Goal: Task Accomplishment & Management: Manage account settings

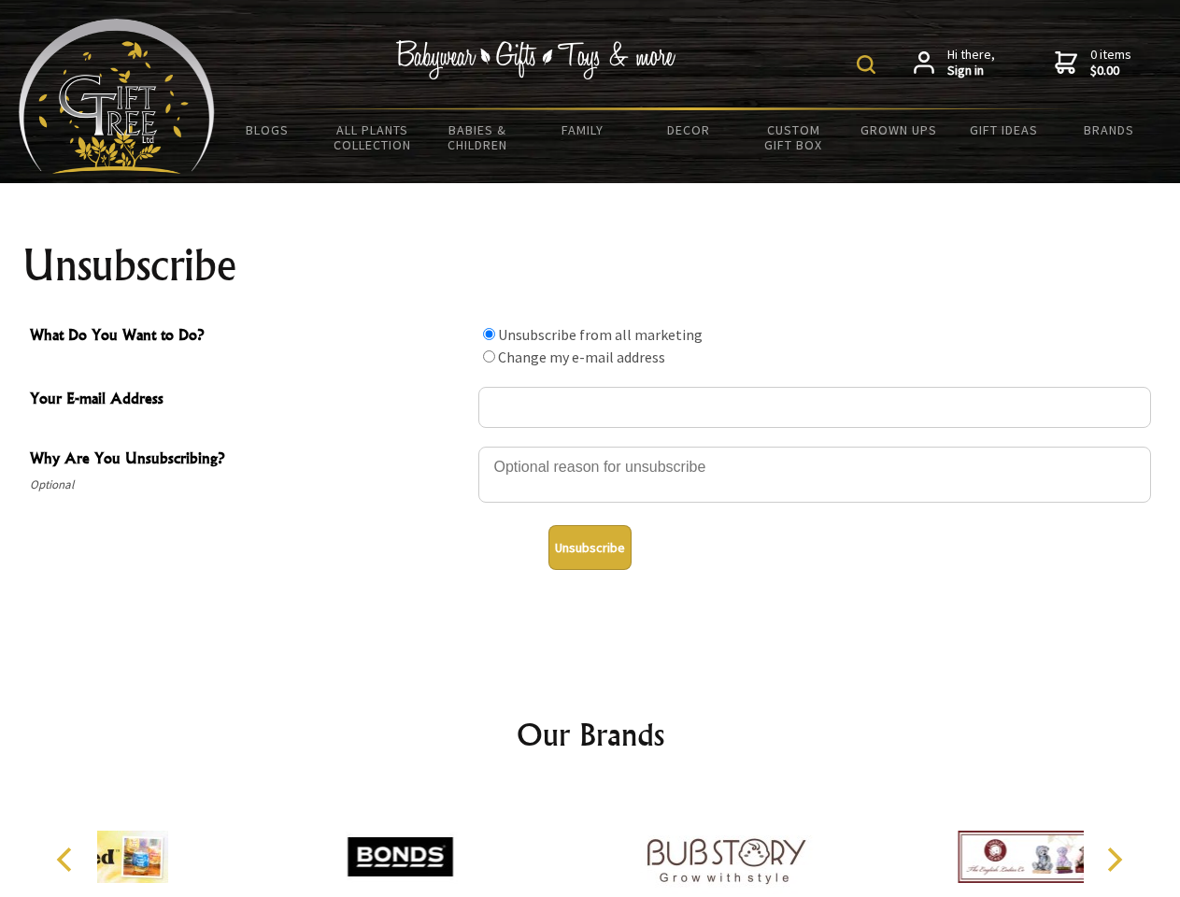
click at [869, 64] on img at bounding box center [866, 64] width 19 height 19
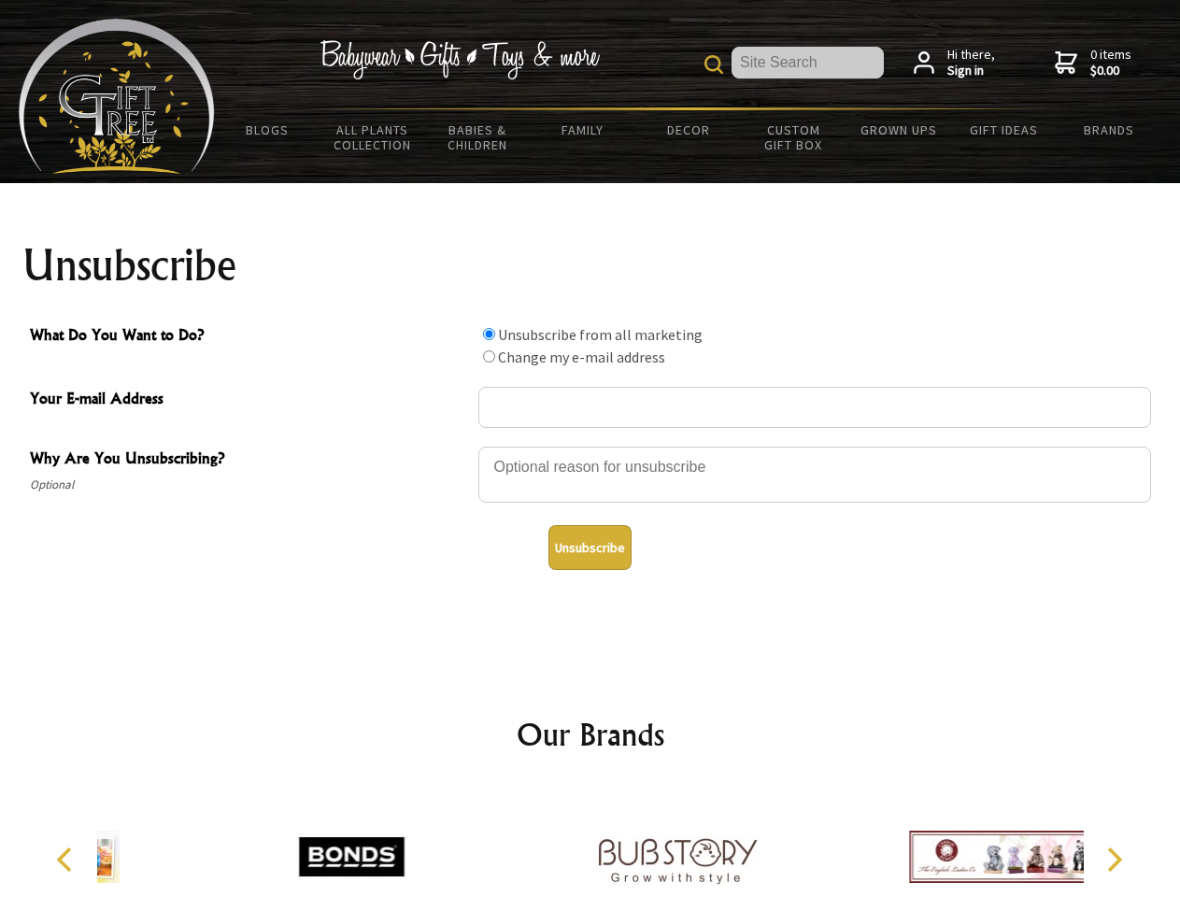
click at [591, 446] on div at bounding box center [814, 477] width 673 height 65
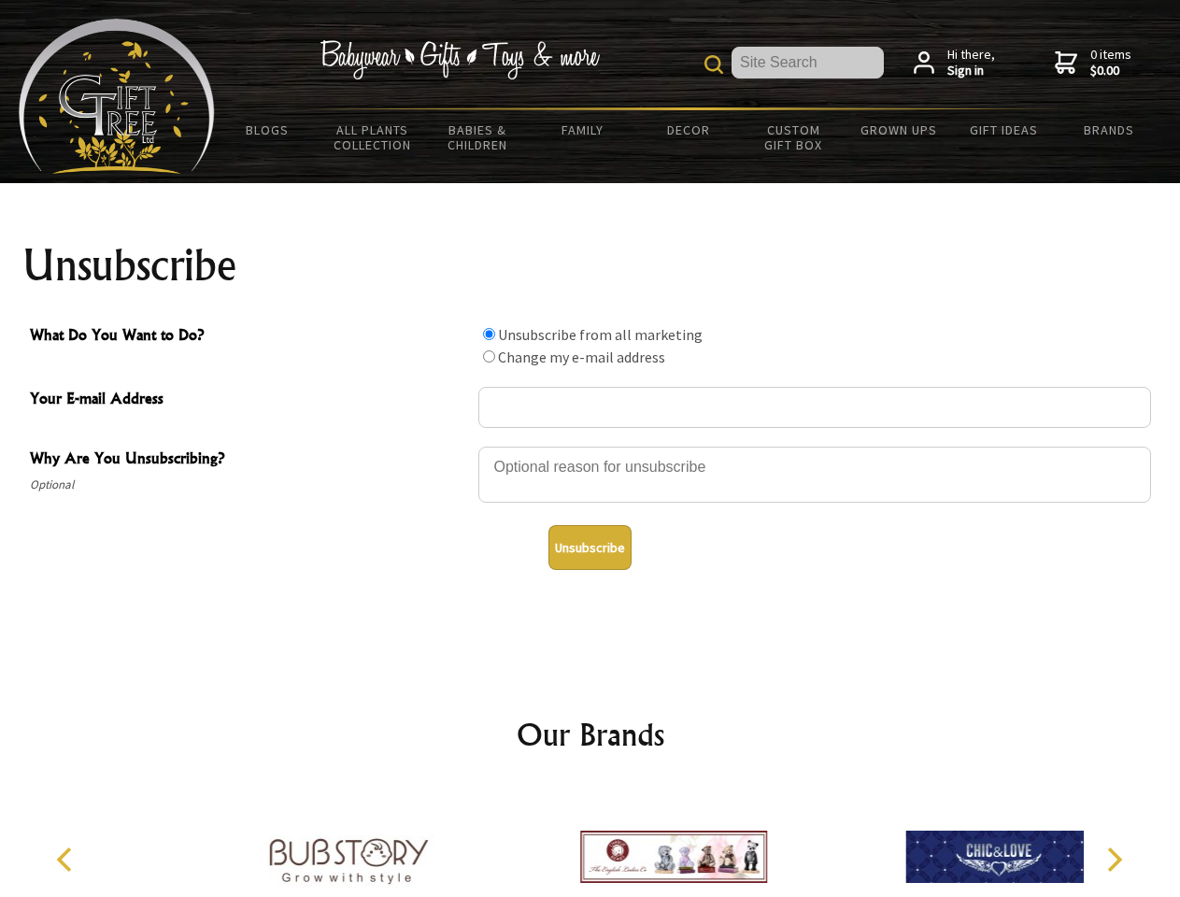
click at [489, 334] on input "What Do You Want to Do?" at bounding box center [489, 334] width 12 height 12
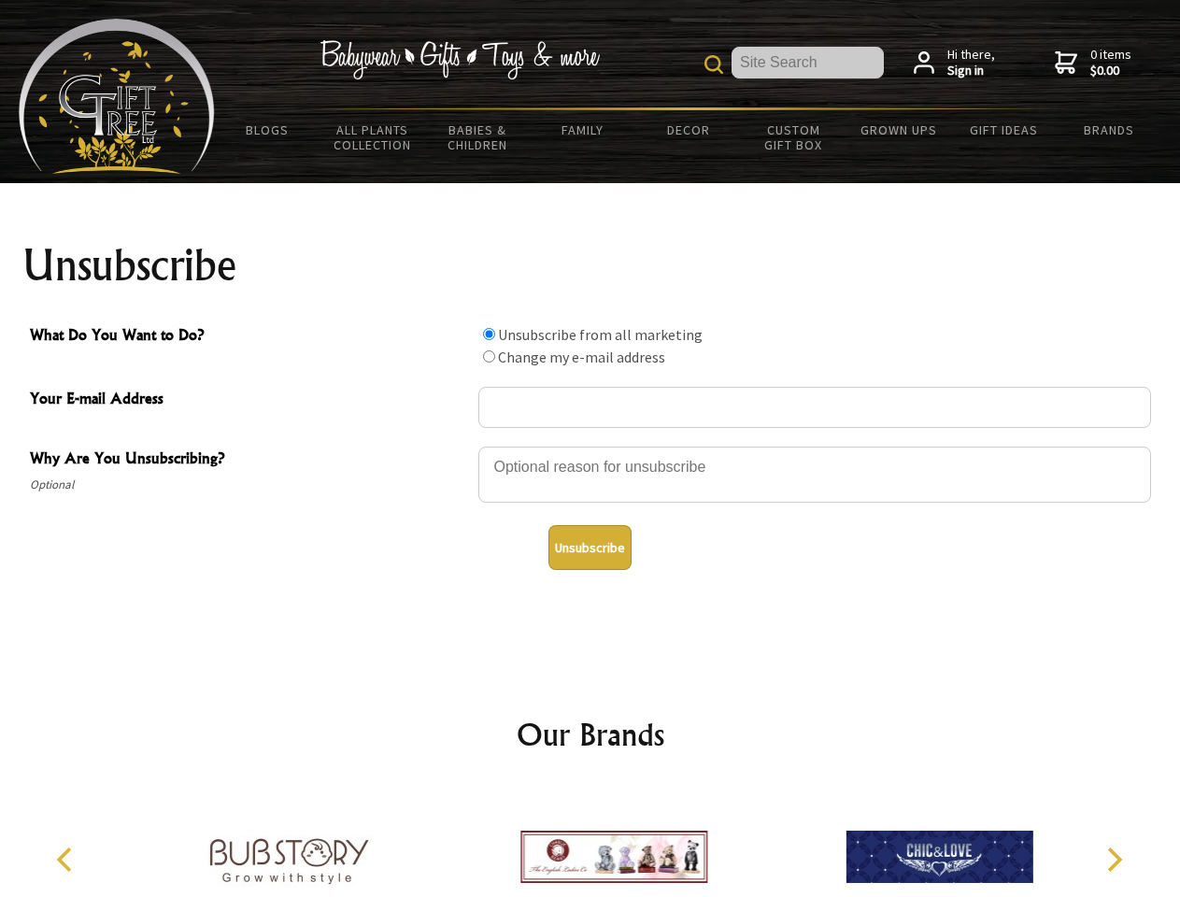
click at [489, 356] on input "What Do You Want to Do?" at bounding box center [489, 356] width 12 height 12
radio input "true"
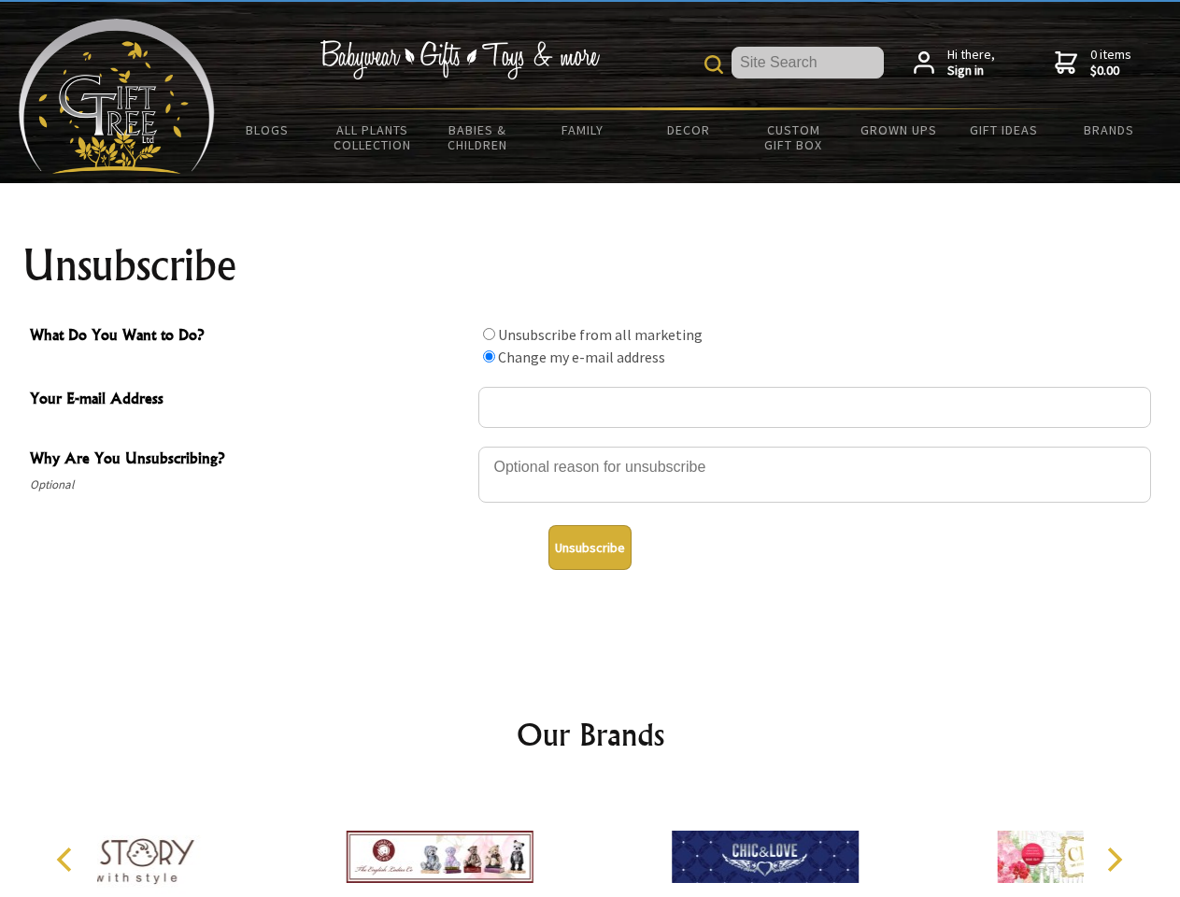
click at [590, 548] on button "Unsubscribe" at bounding box center [589, 547] width 83 height 45
click at [603, 842] on div at bounding box center [765, 860] width 325 height 146
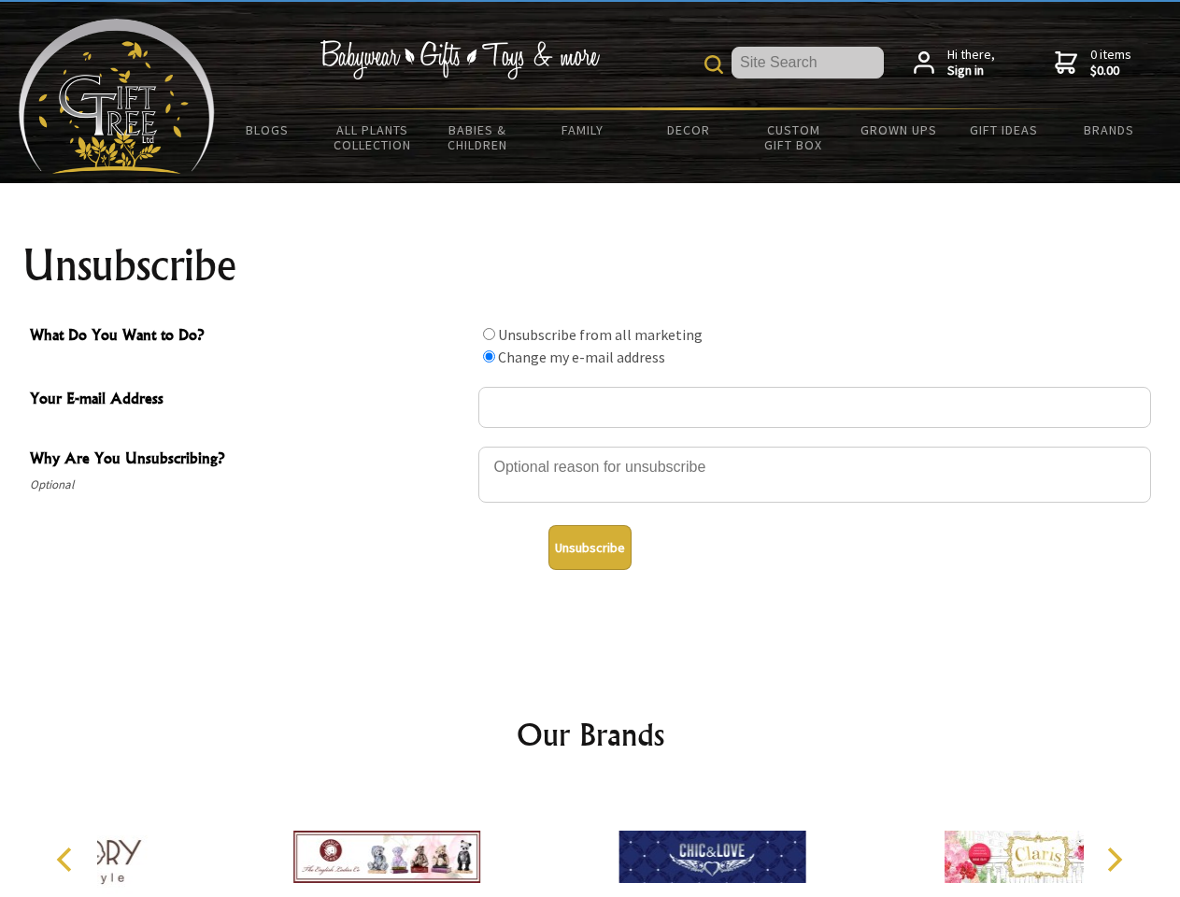
click at [67, 860] on icon "Previous" at bounding box center [66, 859] width 24 height 24
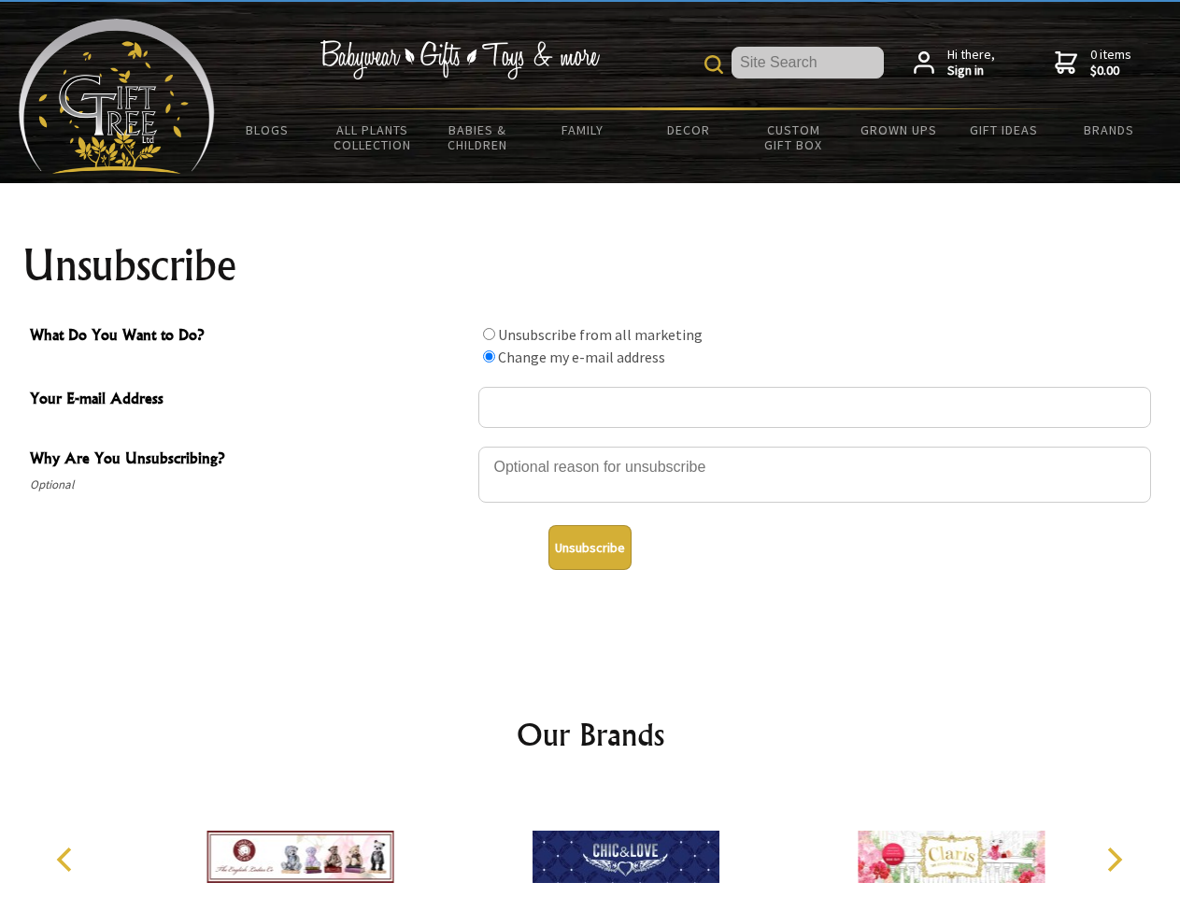
click at [1114, 860] on icon "Next" at bounding box center [1113, 859] width 24 height 24
